Goal: Task Accomplishment & Management: Use online tool/utility

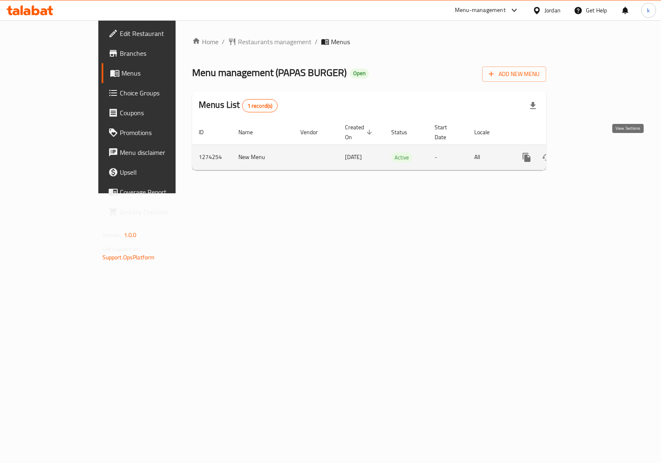
click at [596, 149] on link "enhanced table" at bounding box center [586, 157] width 20 height 20
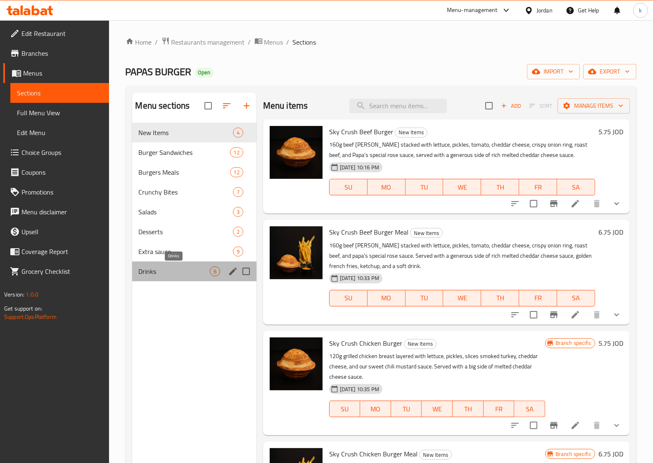
click at [153, 271] on span "Drinks" at bounding box center [174, 271] width 71 height 10
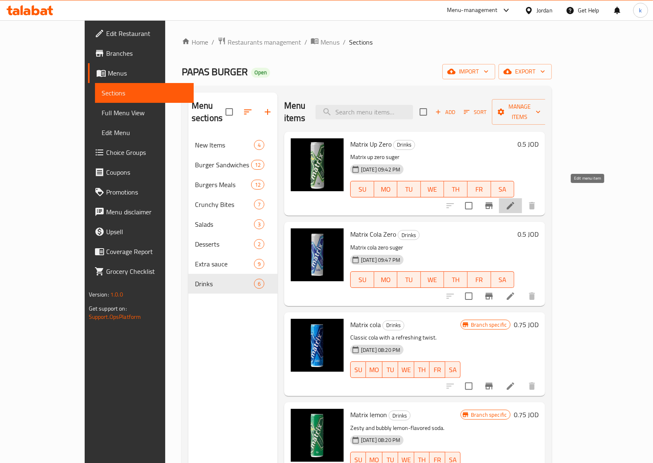
click at [515, 201] on icon at bounding box center [510, 206] width 10 height 10
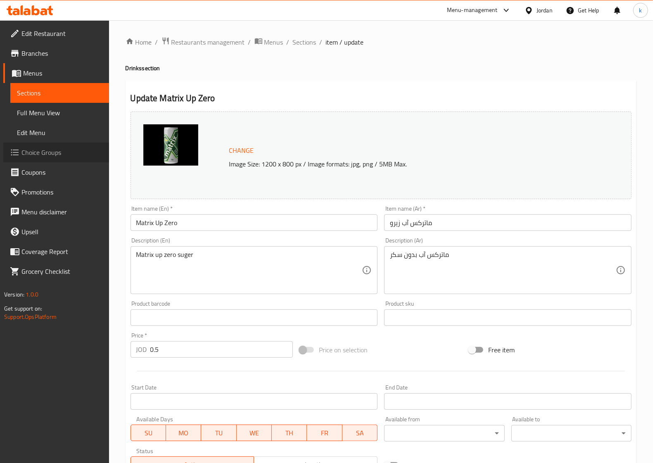
click at [36, 149] on span "Choice Groups" at bounding box center [61, 152] width 81 height 10
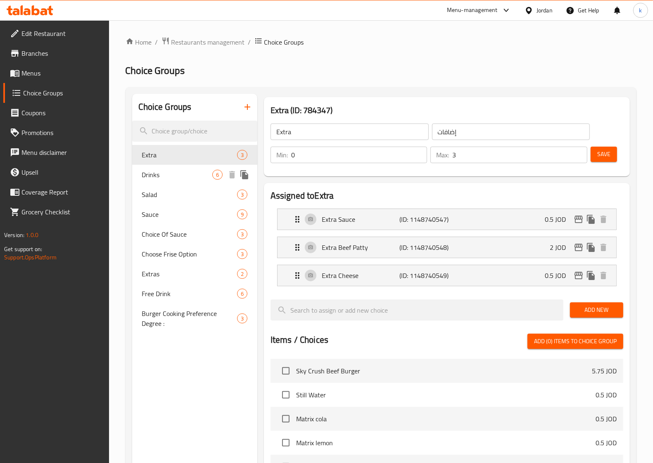
click at [188, 174] on span "Drinks" at bounding box center [177, 175] width 70 height 10
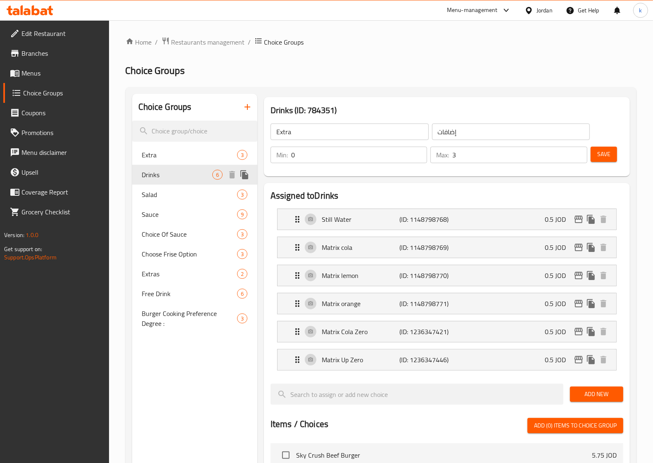
type input "Drinks"
type input "المشروبات"
type input "6"
click at [170, 197] on span "Salad" at bounding box center [177, 195] width 70 height 10
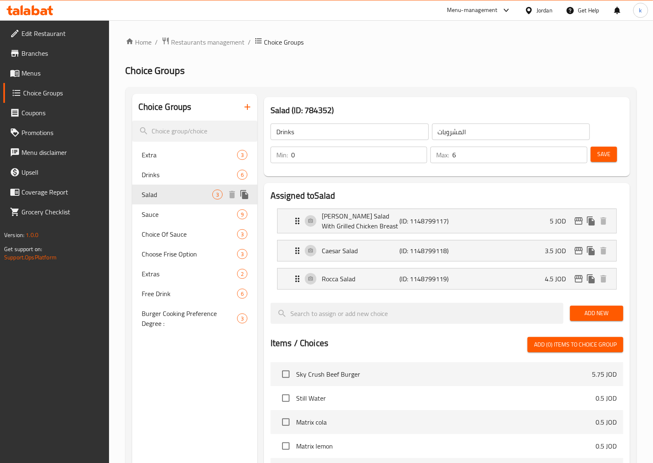
type input "Salad"
type input "سلطة"
type input "3"
click at [161, 211] on span "Sauce" at bounding box center [177, 214] width 70 height 10
type input "Sauce"
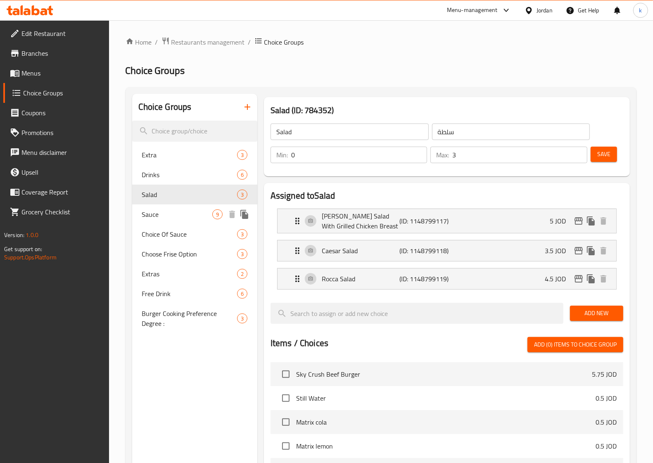
type input "صلصة"
type input "9"
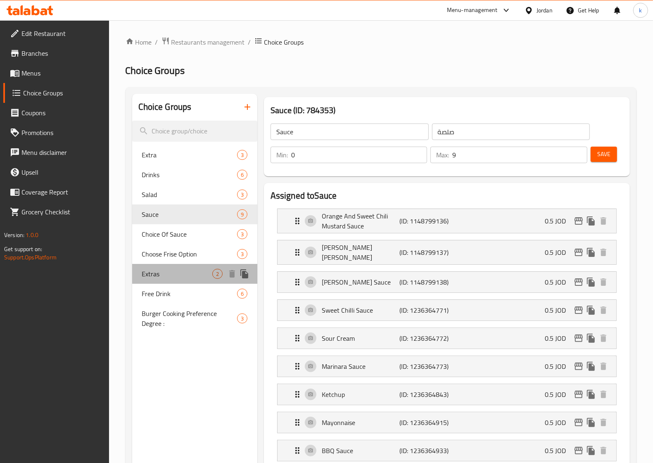
click at [170, 266] on div "Extras 2" at bounding box center [194, 274] width 125 height 20
type input "Extras"
type input "إضافات"
type input "2"
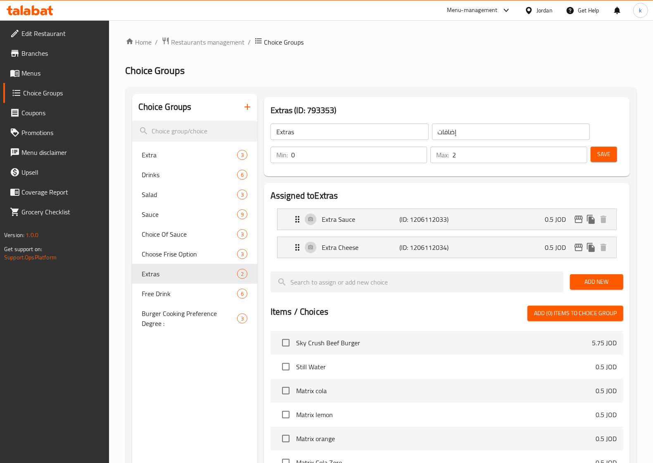
click at [183, 66] on span "Choice Groups" at bounding box center [155, 70] width 59 height 19
click at [197, 67] on h2 "Choice Groups" at bounding box center [381, 70] width 511 height 13
click at [253, 78] on div "Home / Restaurants management / Choice Groups Choice Groups Choice Groups Extra…" at bounding box center [381, 358] width 511 height 643
